Goal: Information Seeking & Learning: Check status

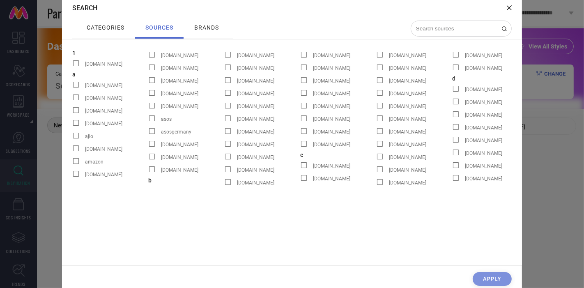
click at [49, 169] on div "Search categories sources brands B Boys-3/4 Length Pants Boys-Accessory Gift Se…" at bounding box center [292, 144] width 584 height 288
click at [444, 29] on input at bounding box center [456, 28] width 82 height 7
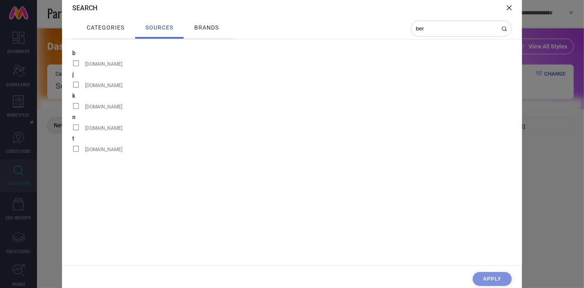
type input "ber"
click at [74, 65] on span at bounding box center [76, 63] width 6 height 6
click at [72, 66] on input "[DOMAIN_NAME]" at bounding box center [72, 66] width 0 height 0
click at [487, 282] on div "CLEAR SOURCES Apply" at bounding box center [292, 281] width 460 height 18
click at [494, 278] on div "CLEAR SOURCES Apply" at bounding box center [292, 281] width 460 height 18
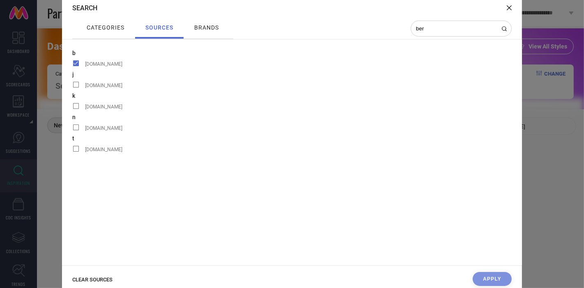
click at [76, 65] on span at bounding box center [76, 63] width 6 height 6
click at [72, 66] on input "[DOMAIN_NAME]" at bounding box center [72, 66] width 0 height 0
click at [196, 29] on span "brands" at bounding box center [206, 27] width 25 height 7
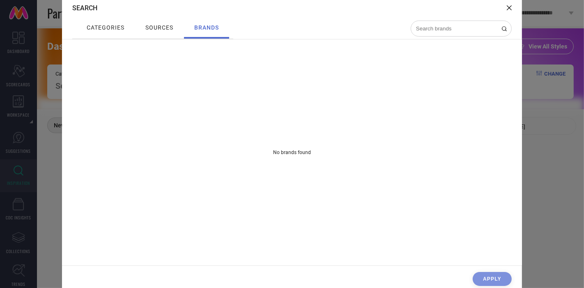
click at [434, 25] on input at bounding box center [456, 28] width 82 height 7
type input "b"
click at [111, 27] on span "categories" at bounding box center [106, 27] width 38 height 7
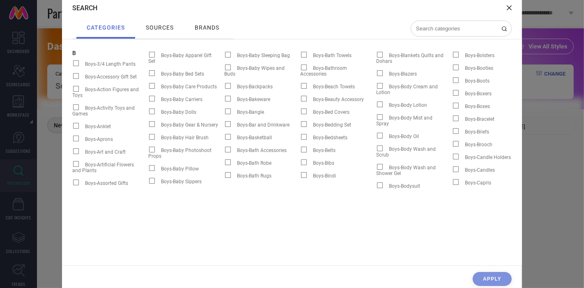
click at [162, 30] on span "sources" at bounding box center [160, 27] width 28 height 7
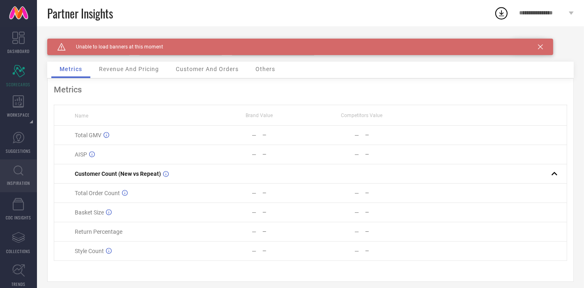
click at [17, 171] on icon at bounding box center [19, 171] width 10 height 10
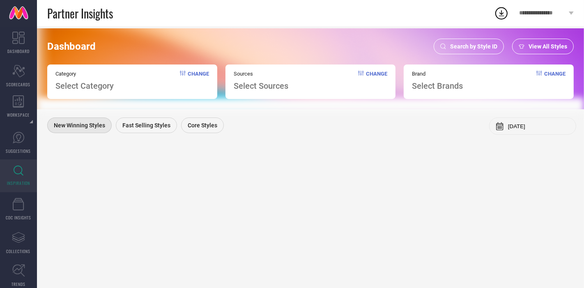
click at [473, 48] on span "Search by Style ID" at bounding box center [473, 46] width 47 height 7
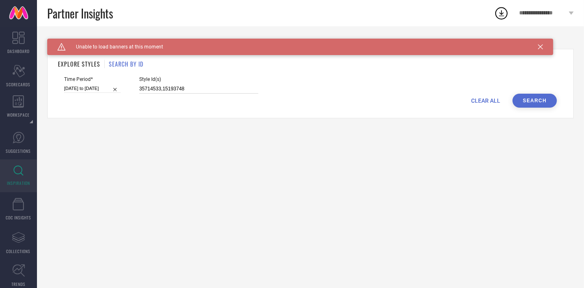
click at [169, 88] on input "35714533,15193748" at bounding box center [198, 88] width 119 height 9
click at [199, 88] on input "35714533,15193748" at bounding box center [198, 88] width 119 height 9
click at [541, 97] on button "Search" at bounding box center [535, 101] width 44 height 14
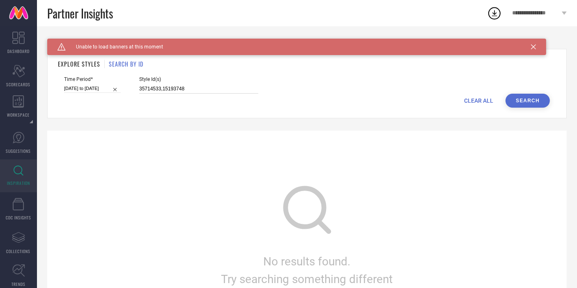
click at [189, 85] on input "35714533,15193748" at bounding box center [198, 88] width 119 height 9
type input "35714533,15193748"
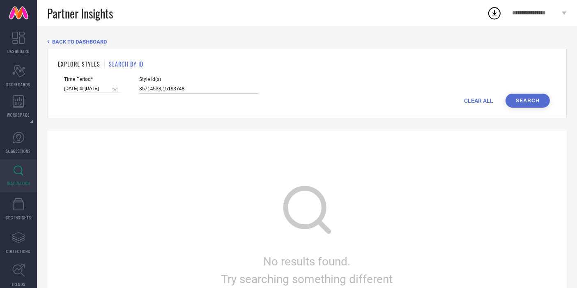
click at [162, 90] on input "35714533,15193748" at bounding box center [198, 88] width 119 height 9
select select "8"
select select "2025"
select select "9"
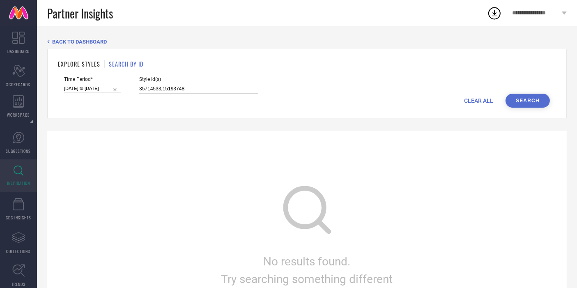
select select "2025"
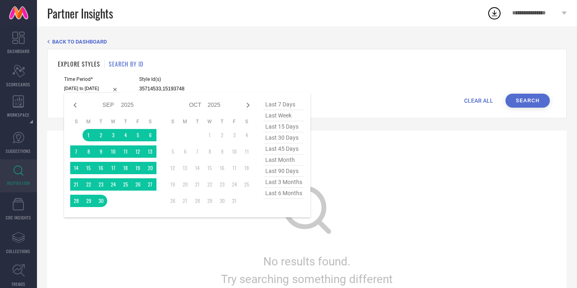
click at [104, 88] on input "[DATE] to [DATE]" at bounding box center [92, 88] width 57 height 9
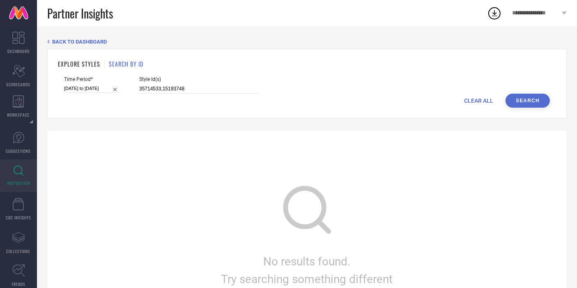
click at [191, 251] on div "No results found. Try searching something different" at bounding box center [307, 233] width 520 height 205
select select "8"
select select "2025"
select select "9"
select select "2025"
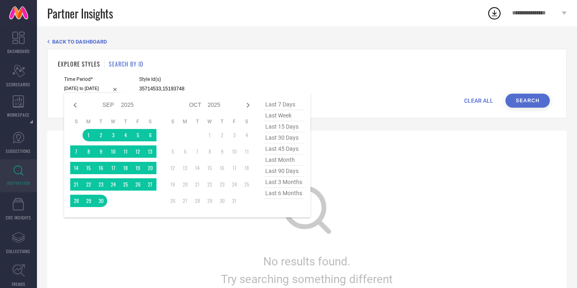
click at [103, 88] on input "[DATE] to [DATE]" at bounding box center [92, 88] width 57 height 9
click at [277, 139] on span "last 30 days" at bounding box center [283, 137] width 41 height 11
type input "[DATE] to [DATE]"
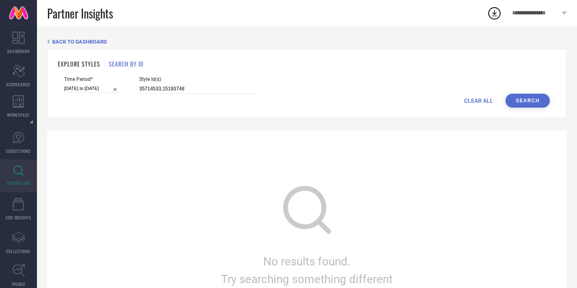
click at [529, 102] on button "Search" at bounding box center [528, 101] width 44 height 14
click at [230, 85] on input "35714533,15193748" at bounding box center [198, 88] width 119 height 9
type input "35714533"
click at [526, 105] on button "Search" at bounding box center [528, 101] width 44 height 14
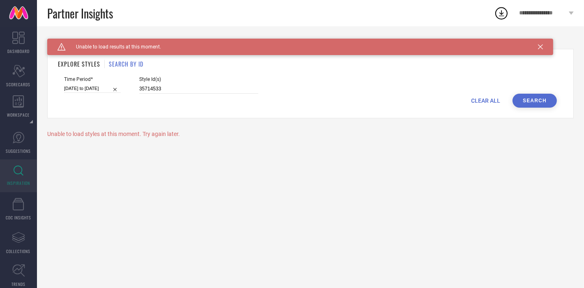
click at [503, 14] on icon at bounding box center [501, 13] width 15 height 15
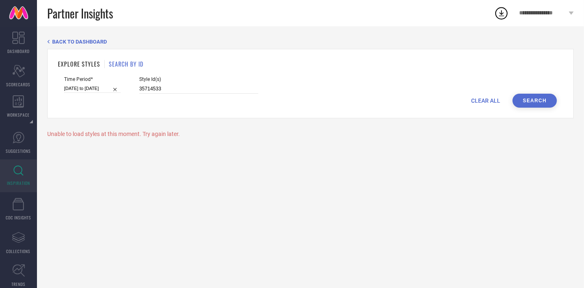
click at [574, 12] on icon at bounding box center [571, 13] width 5 height 3
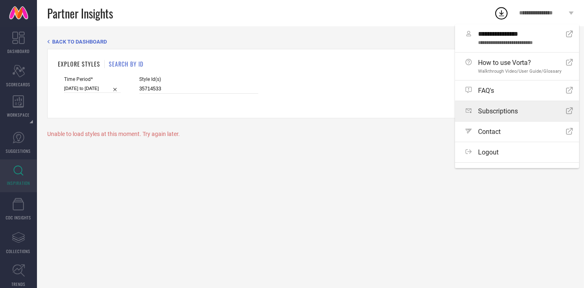
click at [506, 115] on span "Subscriptions" at bounding box center [498, 111] width 40 height 8
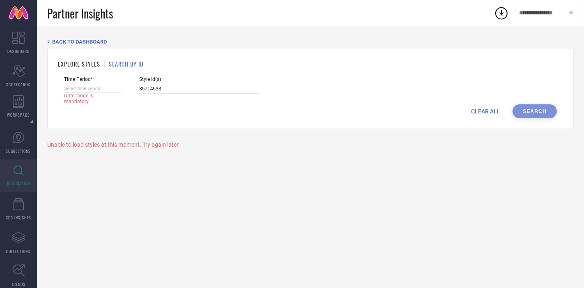
click at [18, 18] on link at bounding box center [18, 13] width 37 height 26
